Goal: Transaction & Acquisition: Purchase product/service

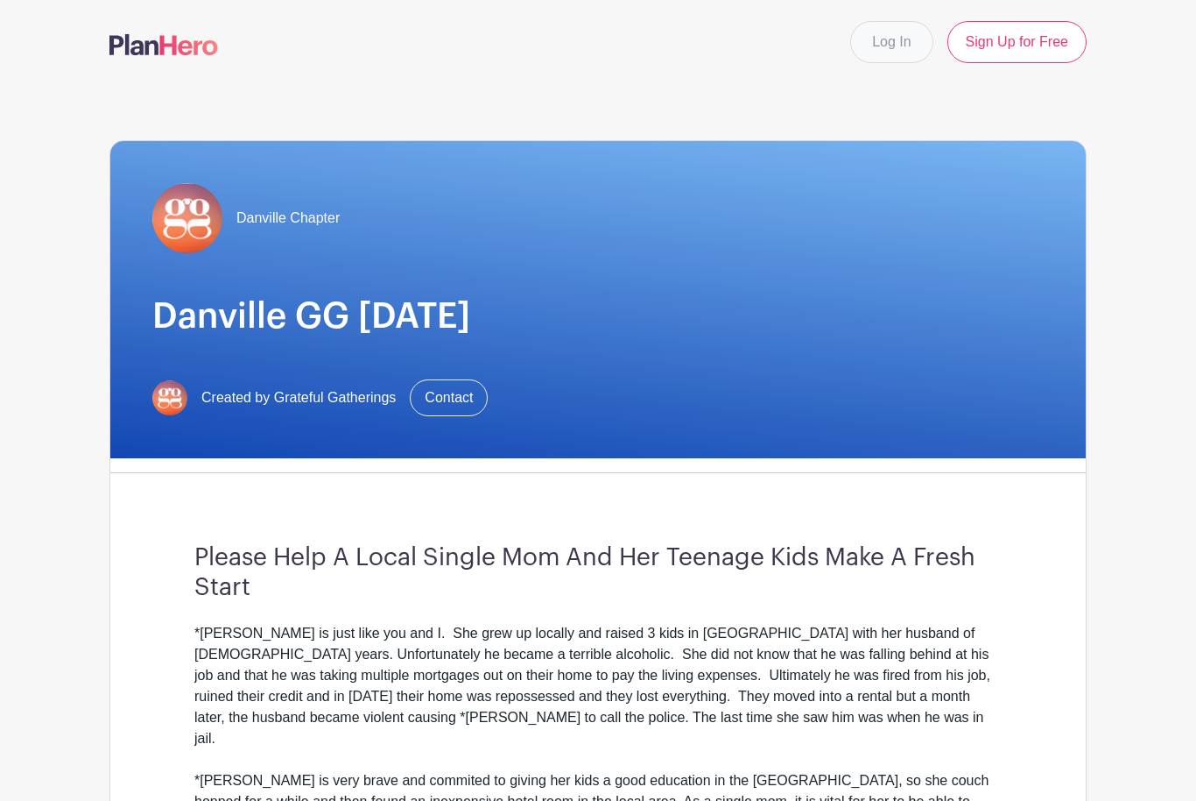
click at [910, 45] on link "Log In" at bounding box center [891, 42] width 82 height 42
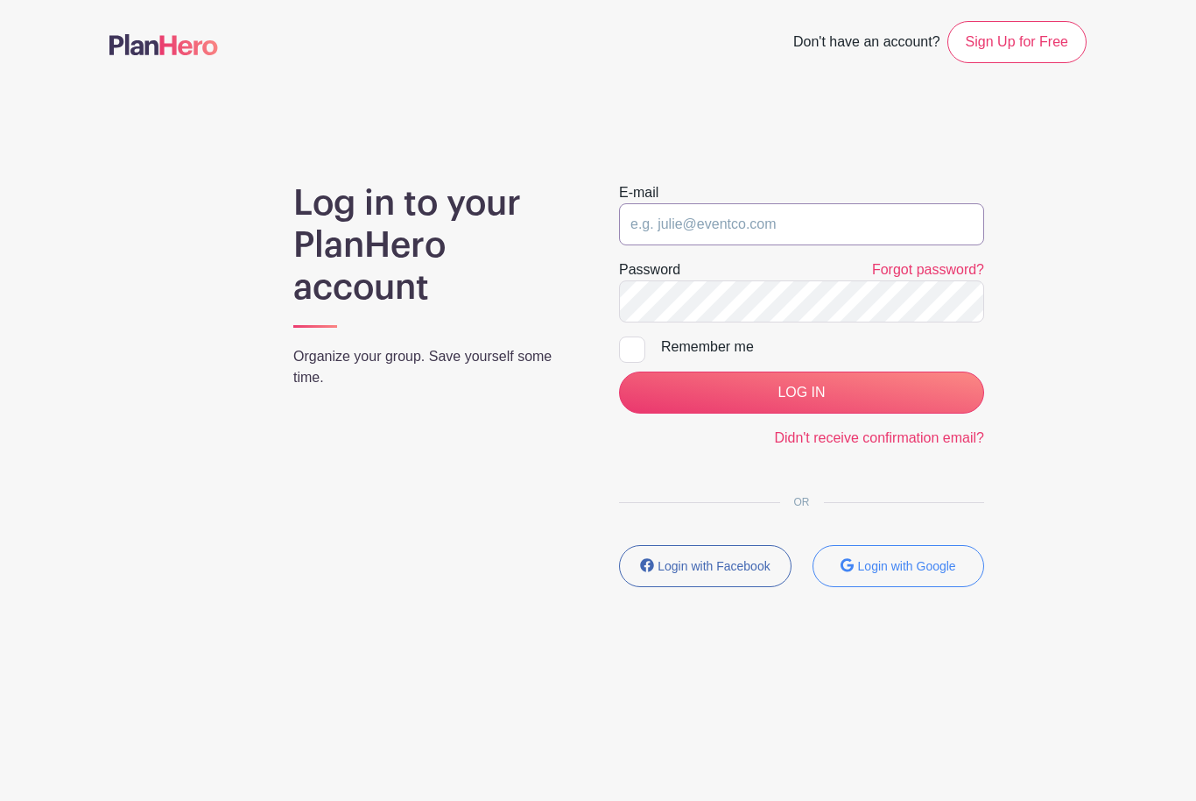
click at [808, 214] on input "email" at bounding box center [801, 224] width 365 height 42
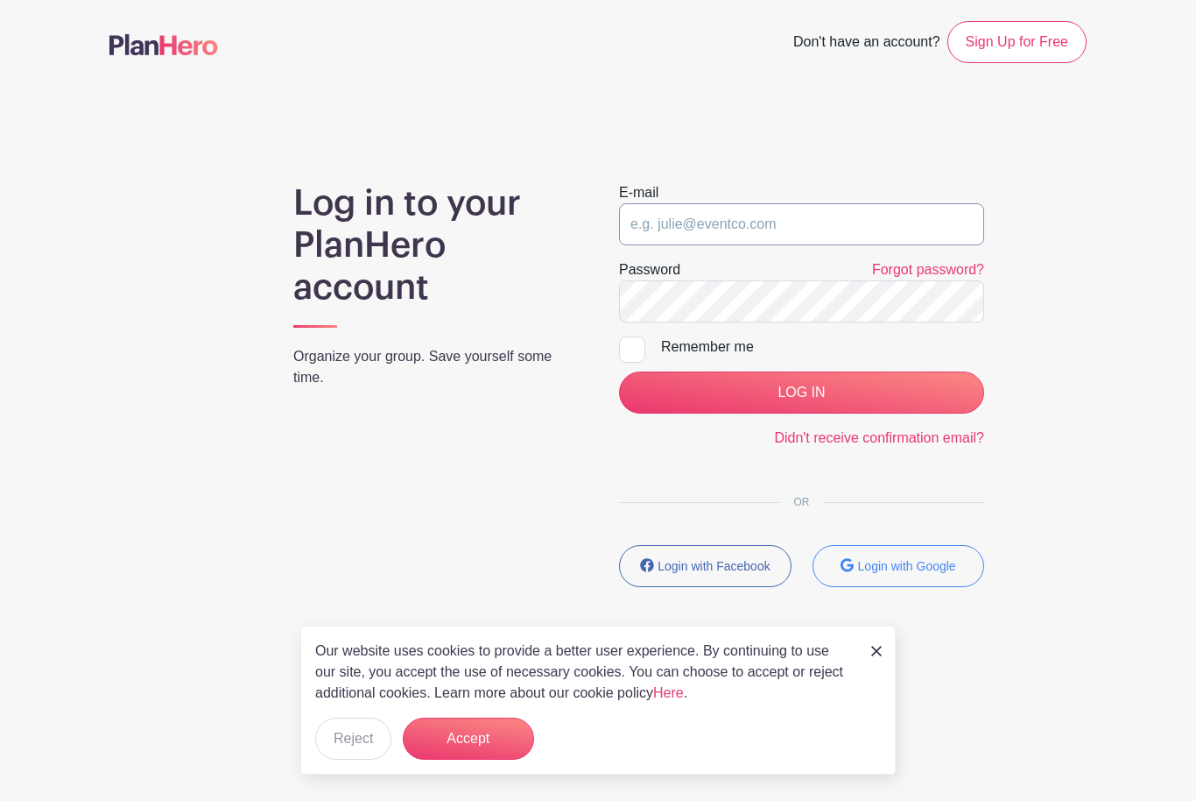
type input "kneeland2white@yahoo.com"
click at [801, 392] on input "LOG IN" at bounding box center [801, 392] width 365 height 42
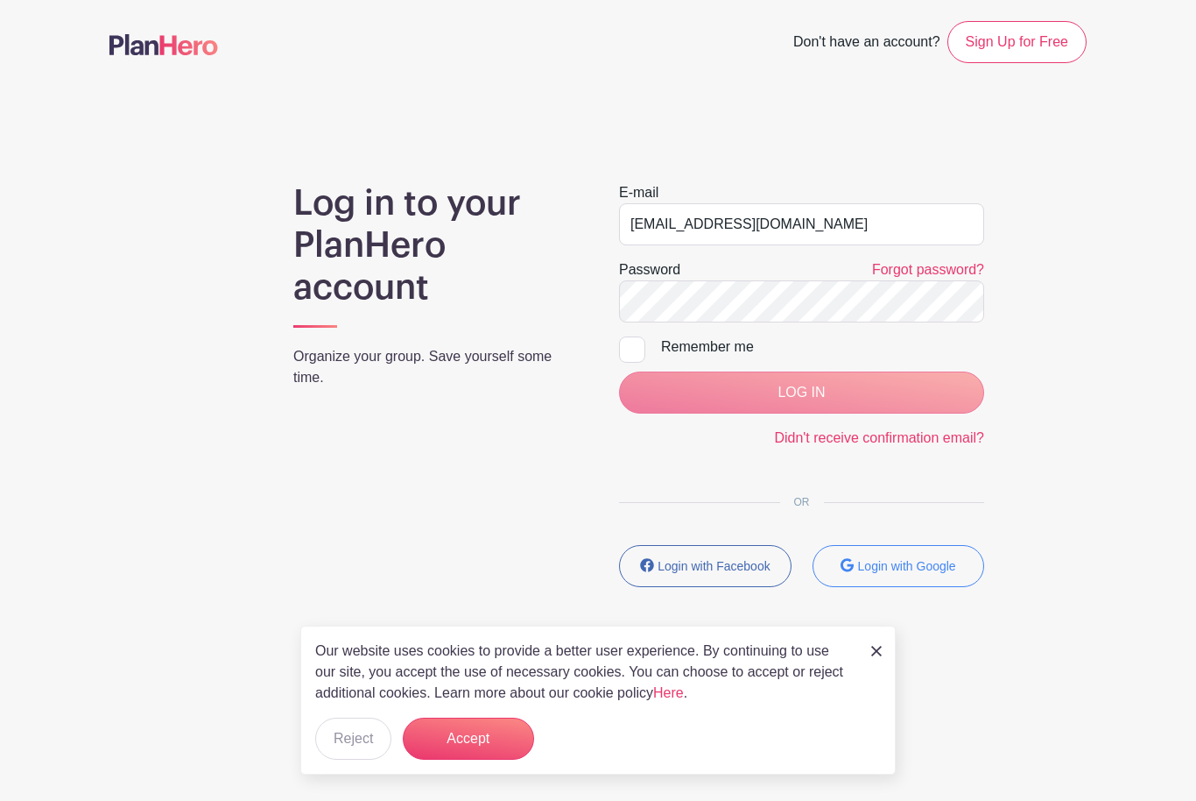
click at [788, 389] on div "LOG IN" at bounding box center [801, 392] width 365 height 42
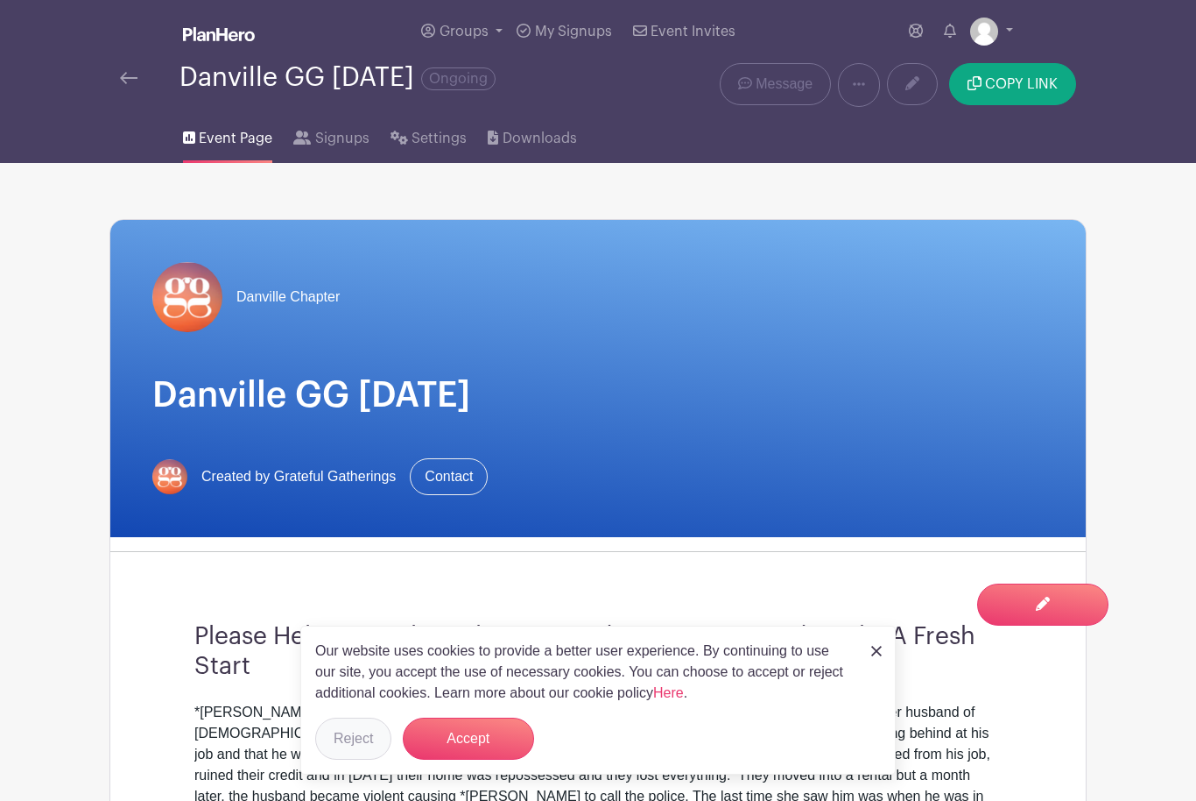
click at [364, 758] on button "Reject" at bounding box center [353, 738] width 76 height 42
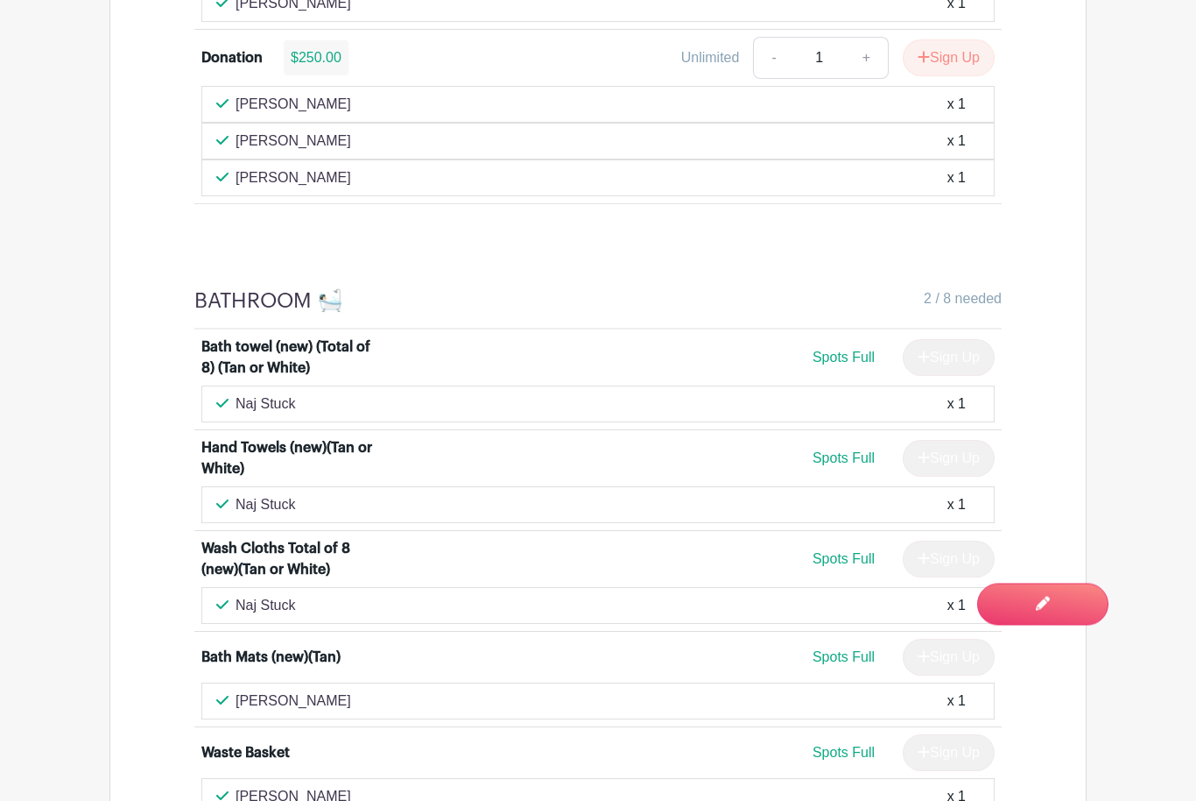
scroll to position [1726, 0]
click at [334, 305] on h4 "BATHROOM 🛀🏻" at bounding box center [268, 300] width 149 height 25
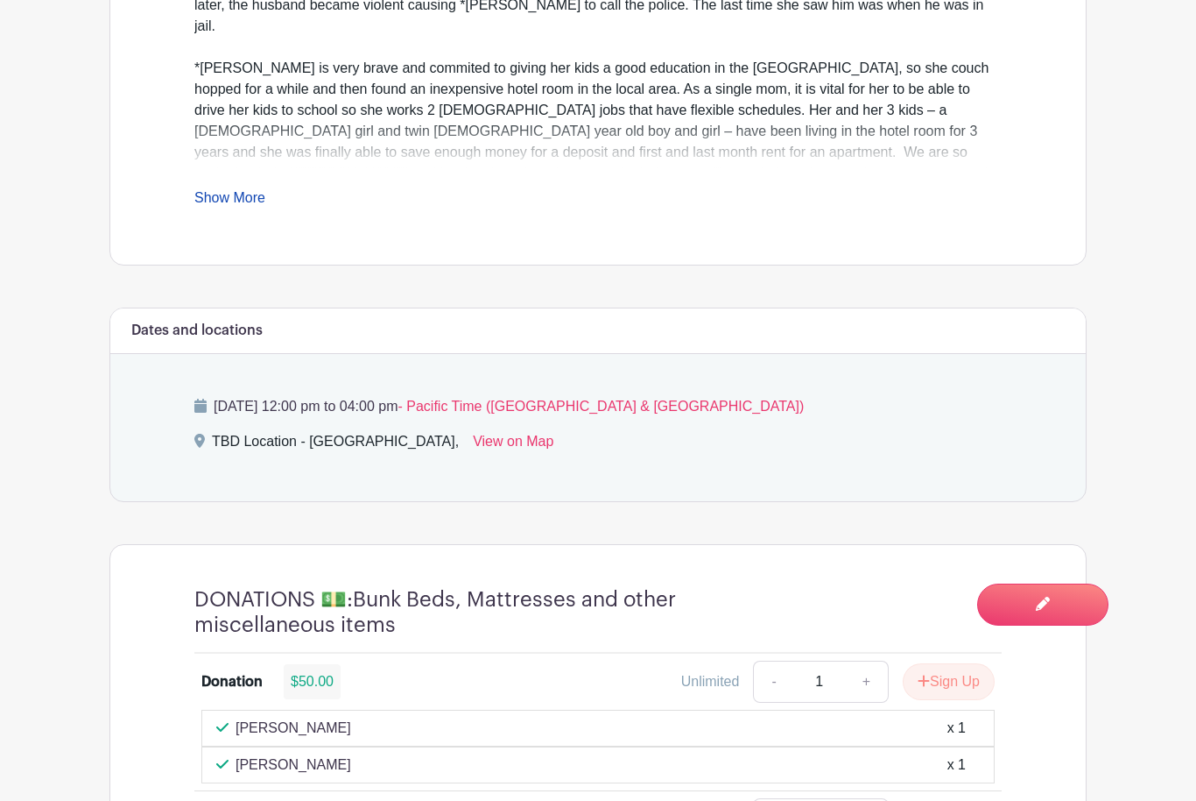
scroll to position [796, 0]
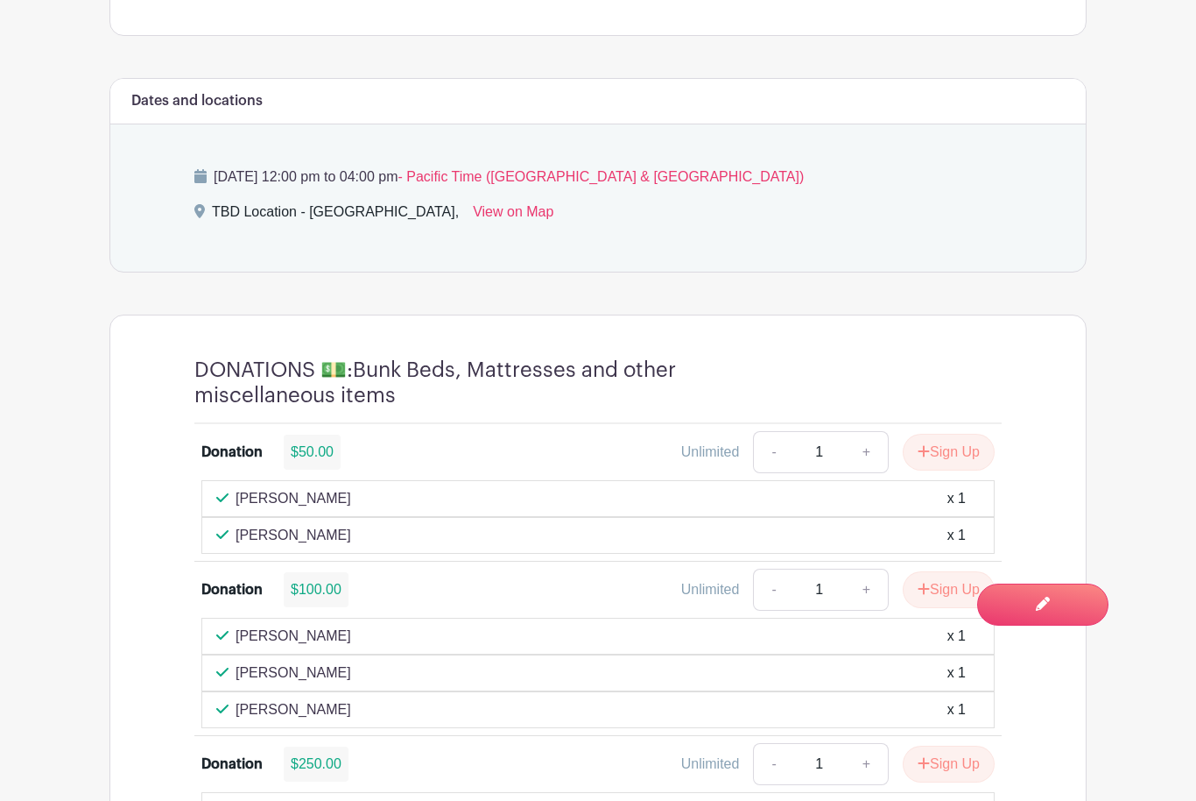
scroll to position [1060, 0]
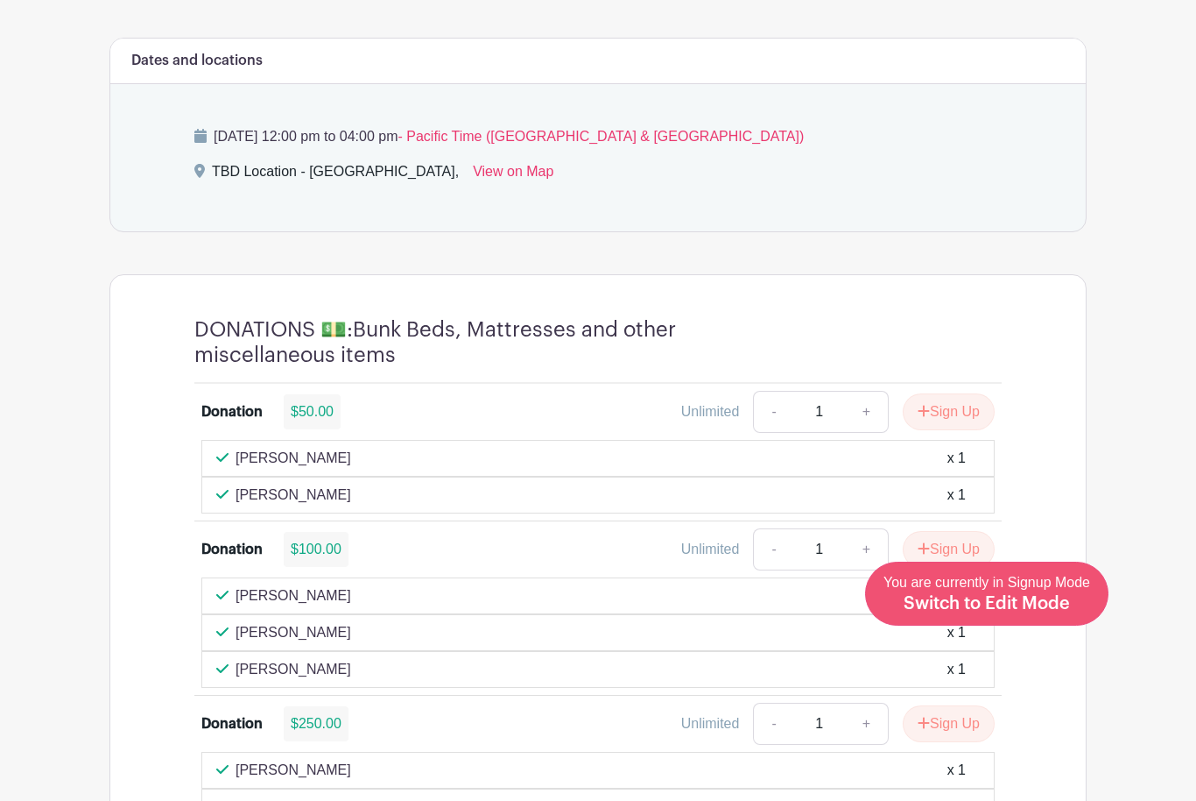
click at [1081, 615] on div "You are currently in Signup Mode Switch to Edit Mode" at bounding box center [987, 593] width 207 height 43
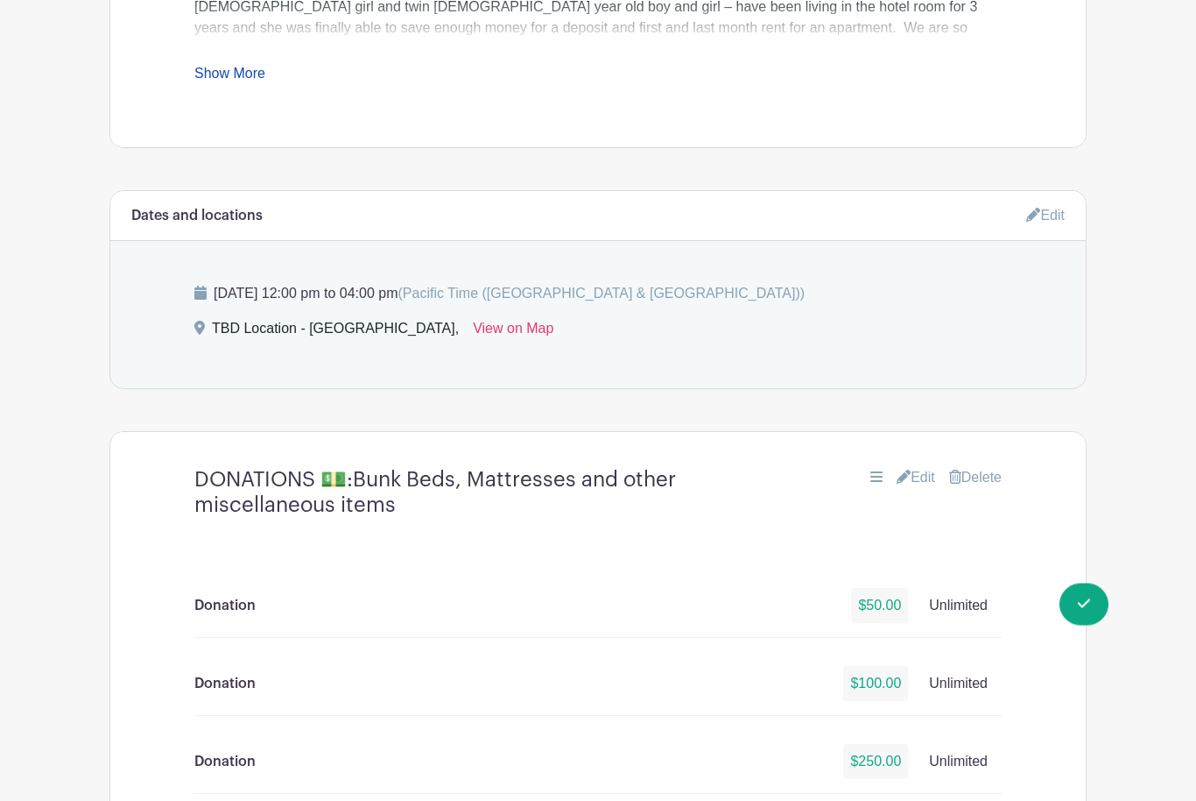
scroll to position [949, 0]
click at [871, 480] on icon at bounding box center [877, 476] width 12 height 14
click at [880, 483] on div "Edit [GEOGRAPHIC_DATA]" at bounding box center [867, 477] width 269 height 21
click at [878, 547] on div "Donation $50.00 Unlimited Donation $100.00 Unlimited Donation $250.00 Unlimited" at bounding box center [598, 691] width 892 height 318
click at [864, 467] on div "DONATIONS 💵:Bunk Beds, Mattresses and other miscellaneous items Edit [GEOGRAPHI…" at bounding box center [598, 492] width 892 height 79
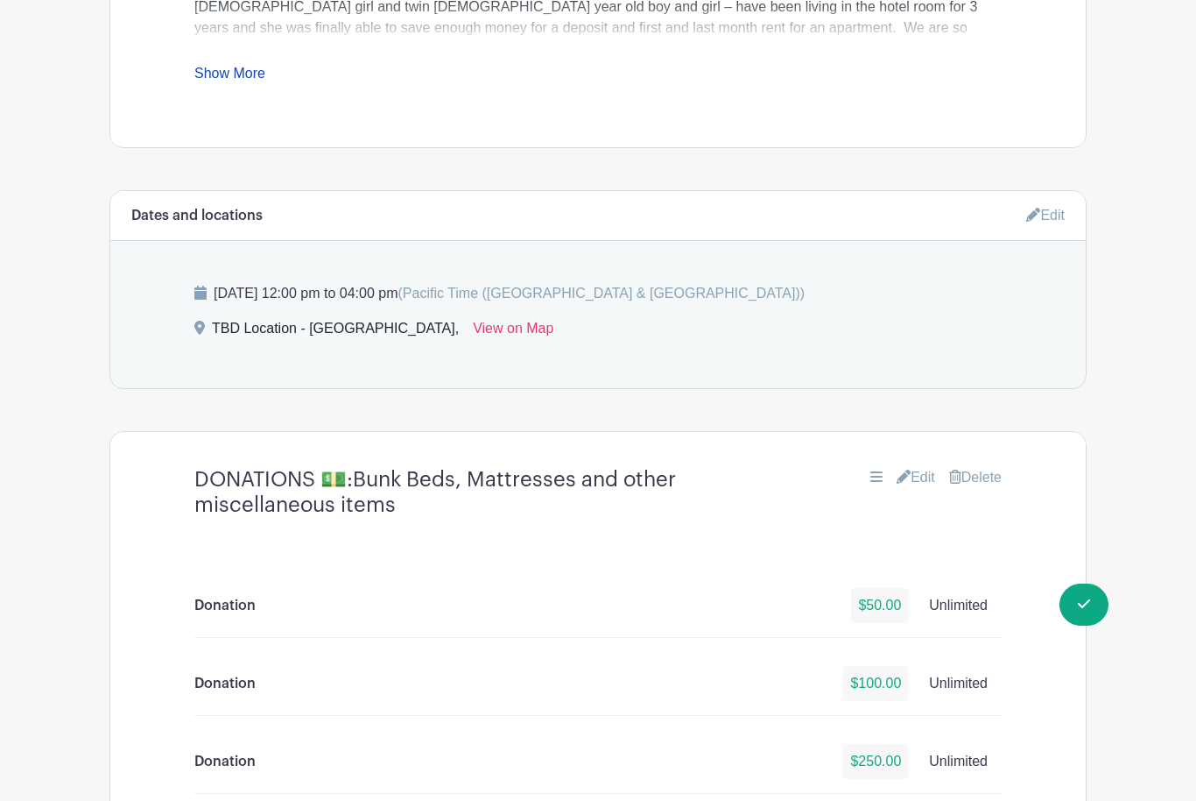
click at [871, 487] on div at bounding box center [877, 477] width 12 height 21
